Goal: Task Accomplishment & Management: Use online tool/utility

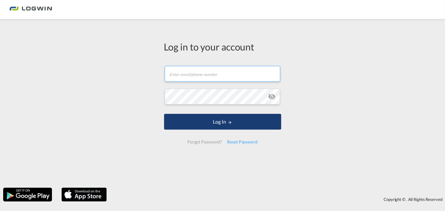
type input "[EMAIL_ADDRESS][DOMAIN_NAME]"
click at [256, 121] on button "Log In" at bounding box center [222, 122] width 117 height 16
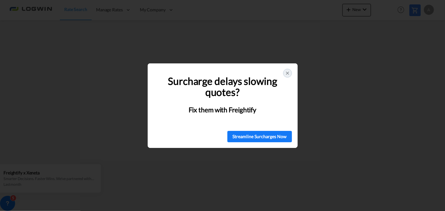
click at [289, 73] on icon at bounding box center [287, 72] width 5 height 5
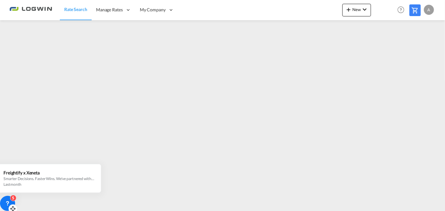
click at [9, 206] on div at bounding box center [12, 208] width 9 height 9
click at [9, 195] on icon at bounding box center [11, 192] width 6 height 6
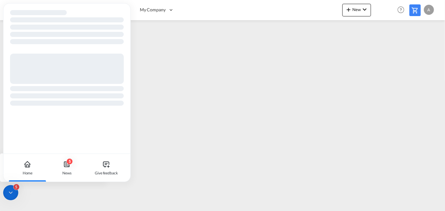
click at [10, 194] on icon at bounding box center [11, 192] width 6 height 6
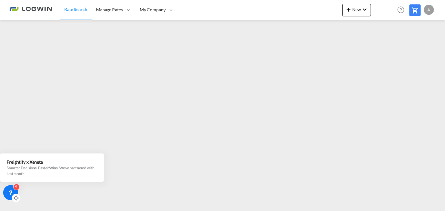
click at [11, 190] on icon at bounding box center [11, 191] width 2 height 3
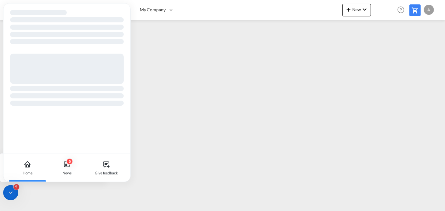
click at [11, 190] on icon at bounding box center [11, 192] width 6 height 6
